Goal: Browse casually

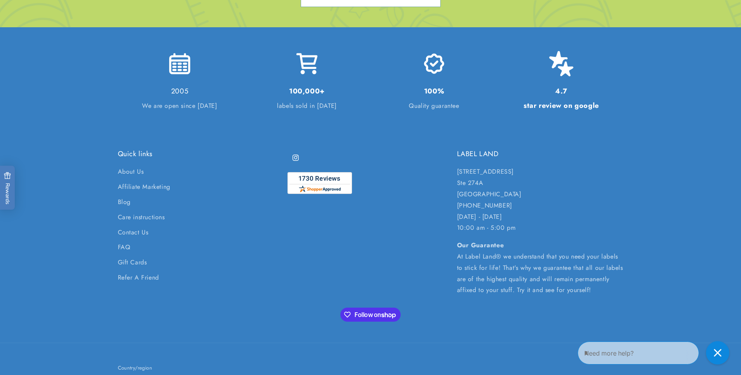
scroll to position [1868, 0]
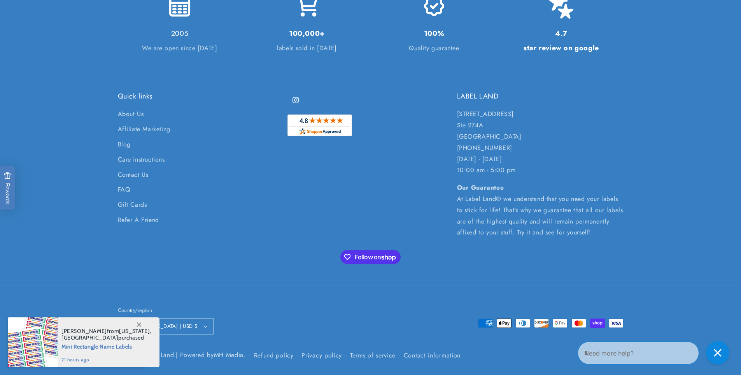
click at [139, 321] on span at bounding box center [139, 324] width 14 height 14
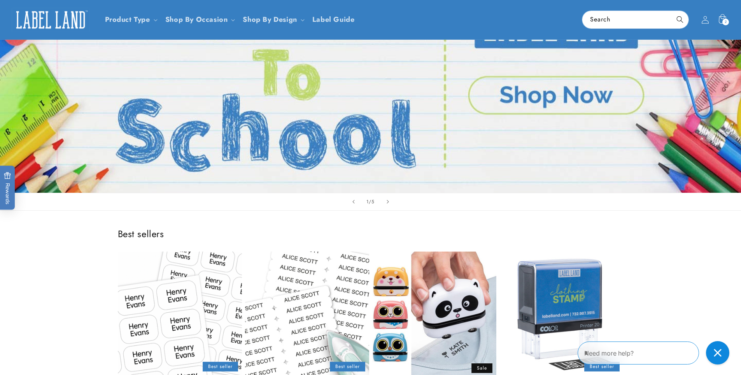
scroll to position [0, 0]
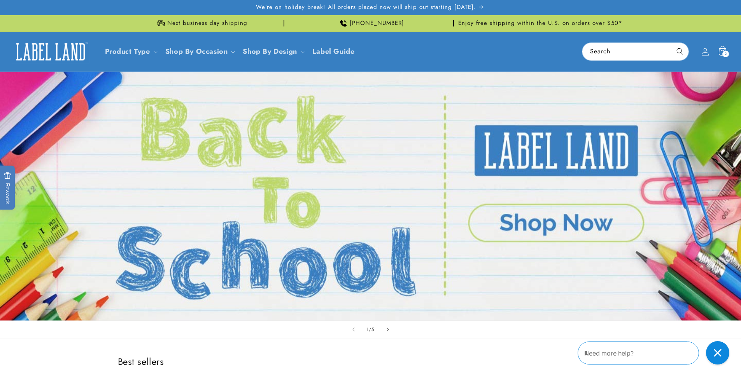
click at [578, 17] on p "Enjoy free shipping within the U.S. on orders over $50*" at bounding box center [540, 23] width 164 height 15
